Goal: Find specific page/section

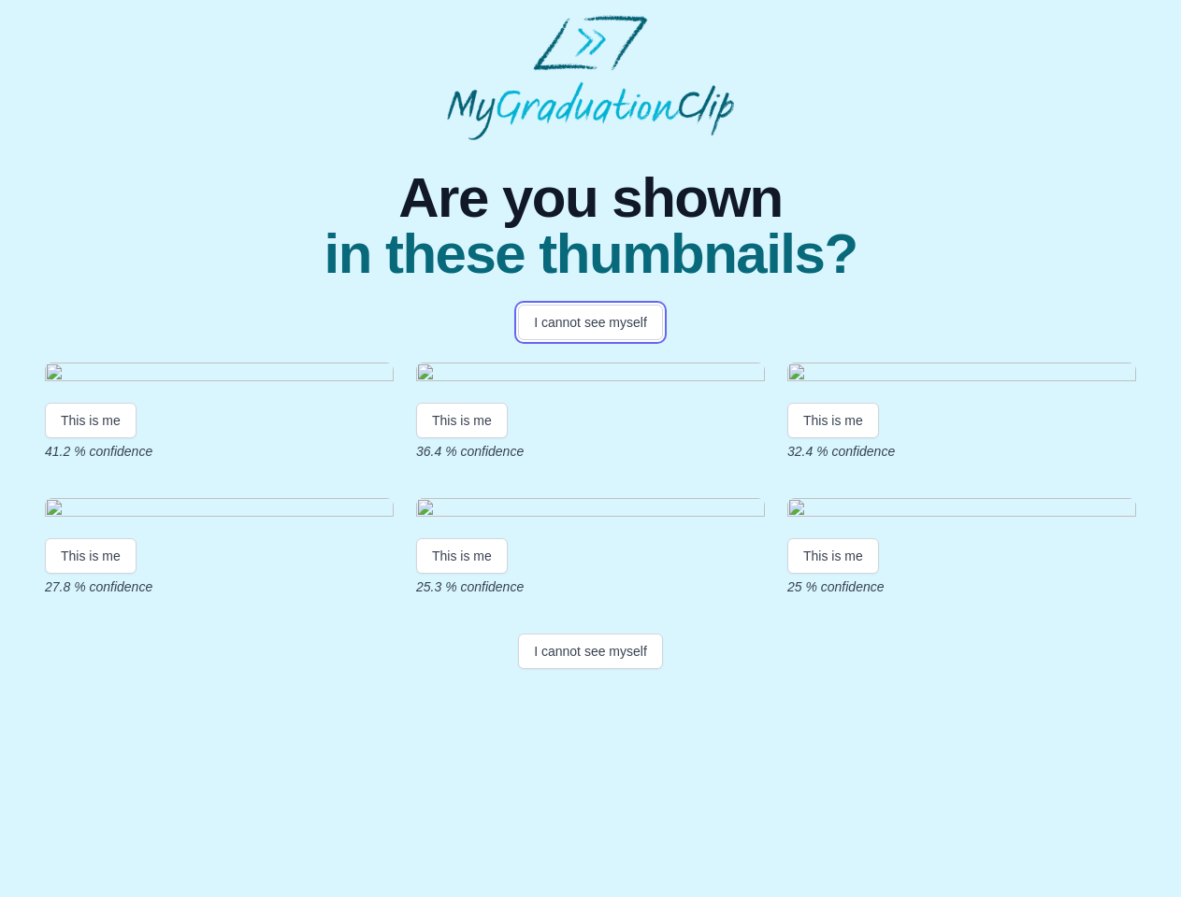
click at [590, 322] on button "I cannot see myself" at bounding box center [590, 323] width 145 height 36
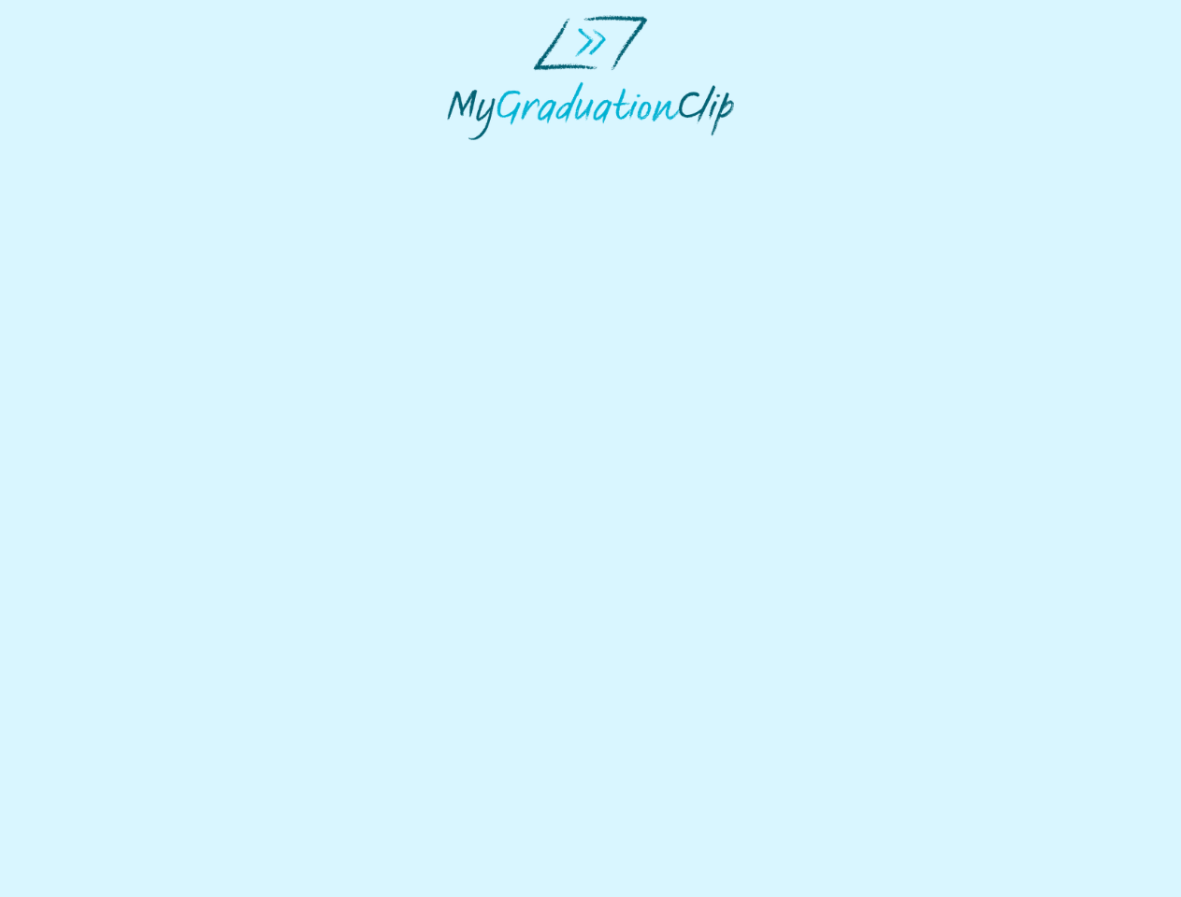
click at [91, 155] on html at bounding box center [590, 77] width 1181 height 155
click at [465, 155] on html at bounding box center [590, 77] width 1181 height 155
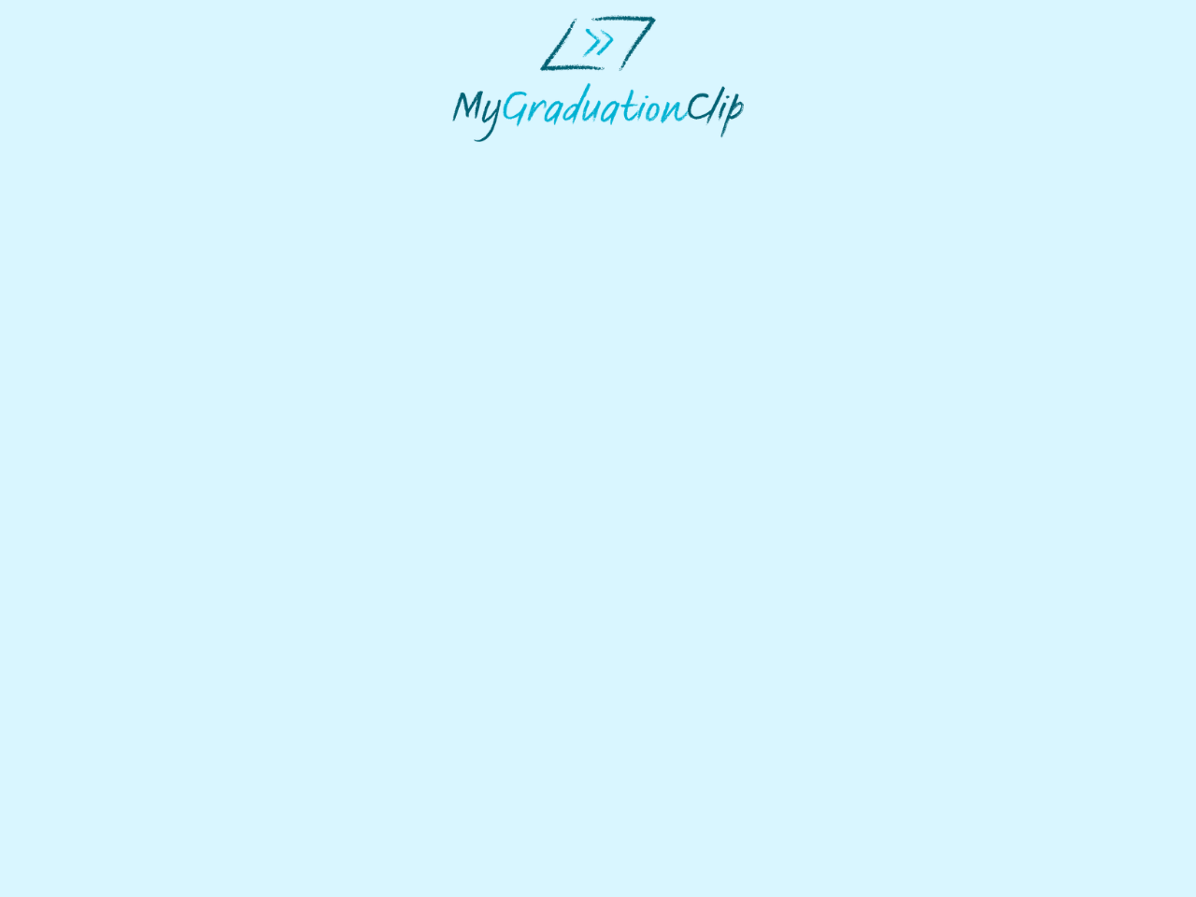
click at [838, 157] on html at bounding box center [598, 78] width 1196 height 157
click at [91, 157] on html at bounding box center [598, 78] width 1196 height 157
click at [465, 157] on html at bounding box center [598, 78] width 1196 height 157
click at [838, 157] on html at bounding box center [598, 78] width 1196 height 157
